Goal: Transaction & Acquisition: Purchase product/service

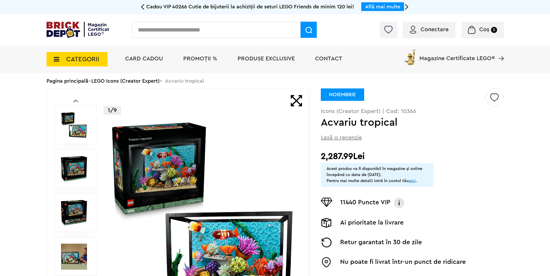
click at [423, 136] on div "Lasă o recenzie" at bounding box center [412, 137] width 183 height 7
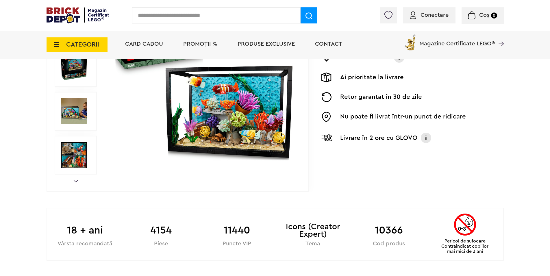
scroll to position [158, 0]
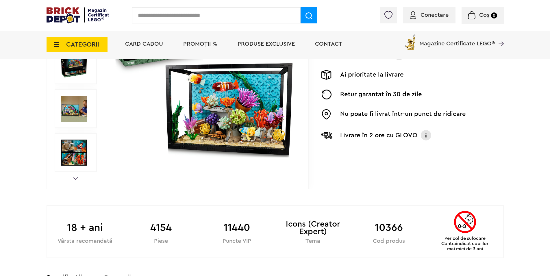
click at [243, 102] on img at bounding box center [202, 65] width 186 height 186
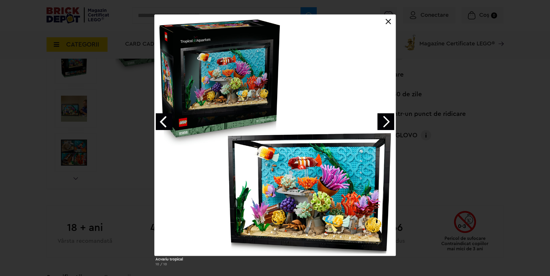
click at [384, 123] on link "Next image" at bounding box center [386, 121] width 17 height 17
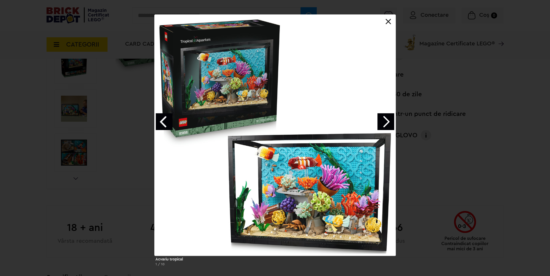
click at [384, 14] on div at bounding box center [274, 14] width 241 height 0
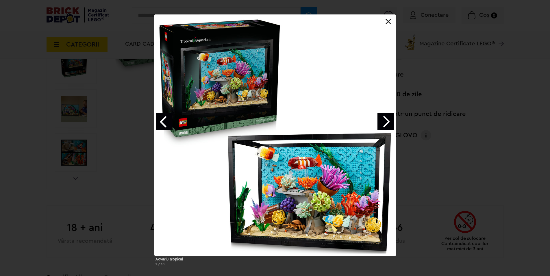
click at [384, 123] on link "Next image" at bounding box center [386, 121] width 17 height 17
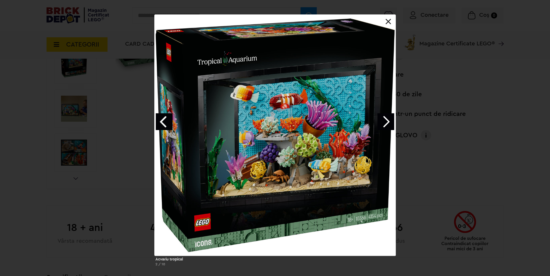
click at [384, 123] on link "Next image" at bounding box center [386, 121] width 17 height 17
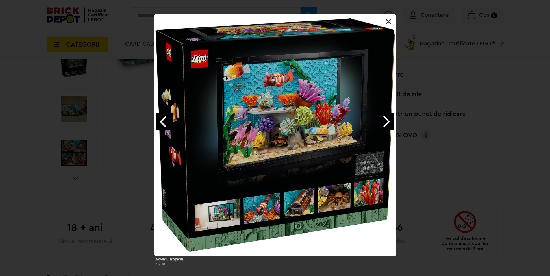
click at [384, 123] on link "Next image" at bounding box center [386, 121] width 17 height 17
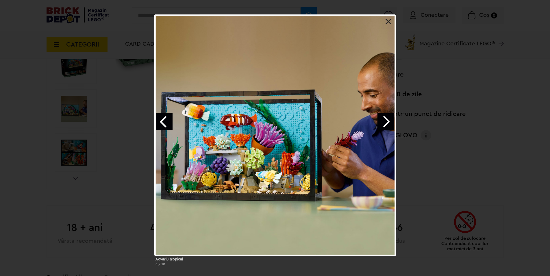
click at [384, 123] on link "Next image" at bounding box center [386, 121] width 17 height 17
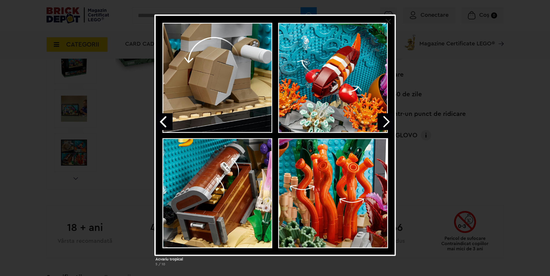
click at [384, 123] on link "Next image" at bounding box center [386, 121] width 17 height 17
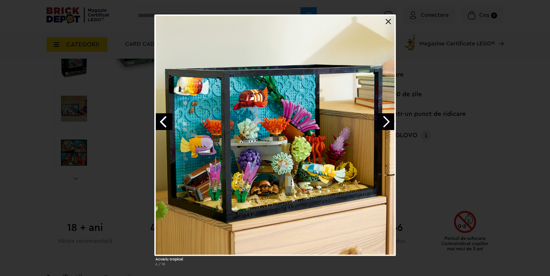
drag, startPoint x: 531, startPoint y: 16, endPoint x: 422, endPoint y: 6, distance: 109.5
click at [531, 17] on div "Acvariu tropical 6 / 10" at bounding box center [275, 142] width 550 height 256
